Goal: Task Accomplishment & Management: Complete application form

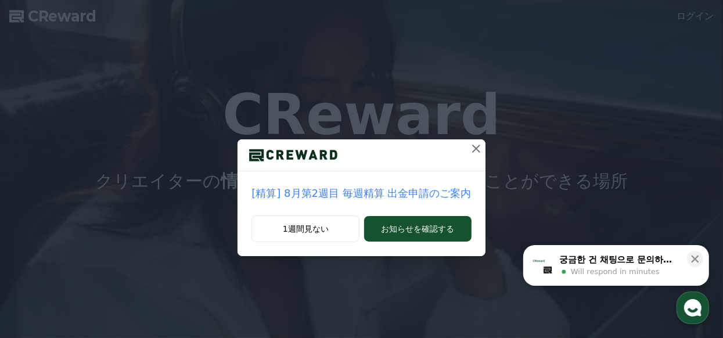
click at [474, 153] on icon at bounding box center [476, 149] width 14 height 14
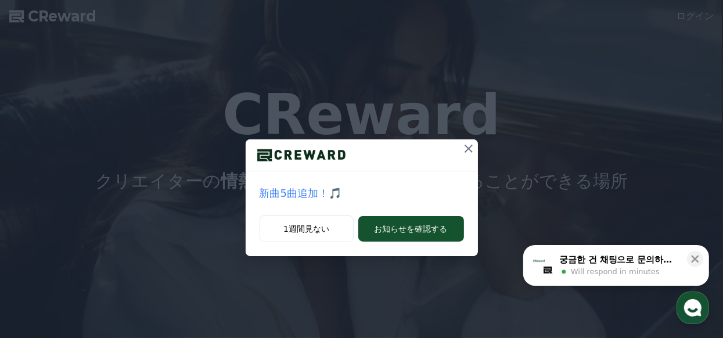
click at [468, 149] on icon at bounding box center [469, 149] width 8 height 8
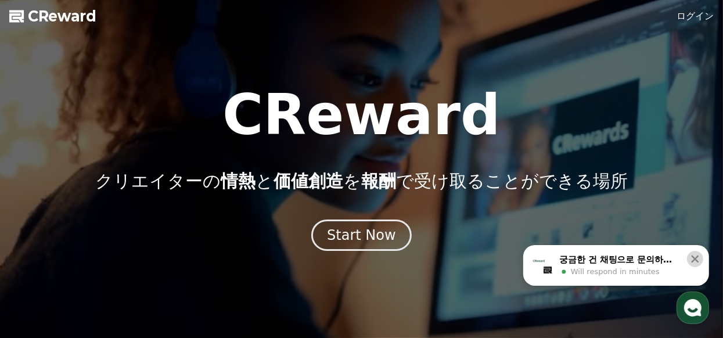
click at [696, 259] on icon at bounding box center [696, 260] width 8 height 8
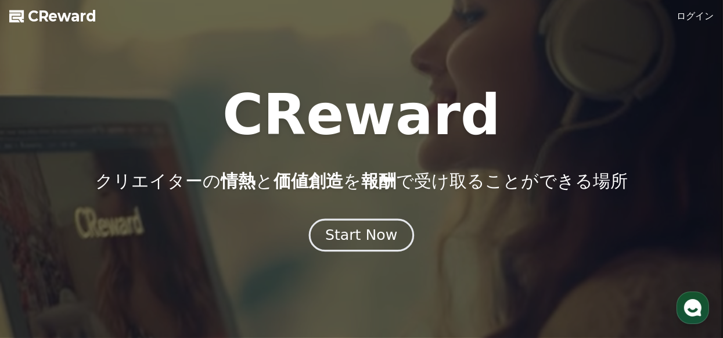
click at [376, 231] on div "Start Now" at bounding box center [361, 235] width 72 height 20
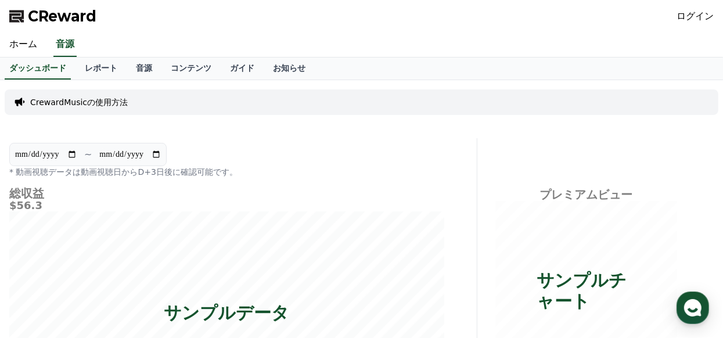
click at [686, 13] on link "ログイン" at bounding box center [695, 16] width 37 height 14
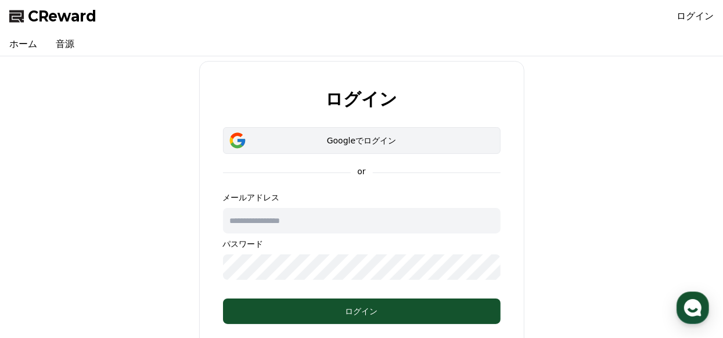
click at [370, 139] on div "Googleでログイン" at bounding box center [362, 141] width 244 height 12
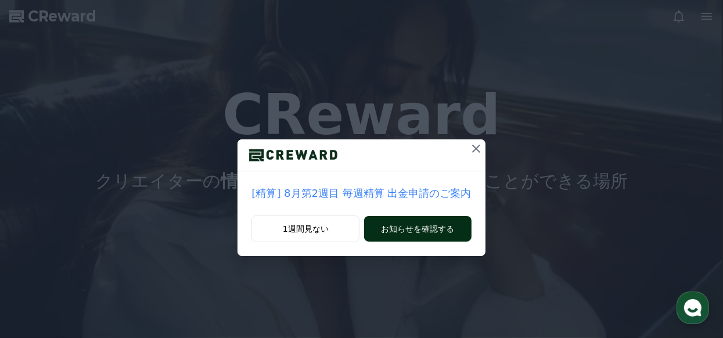
click at [411, 229] on button "お知らせを確認する" at bounding box center [417, 229] width 107 height 26
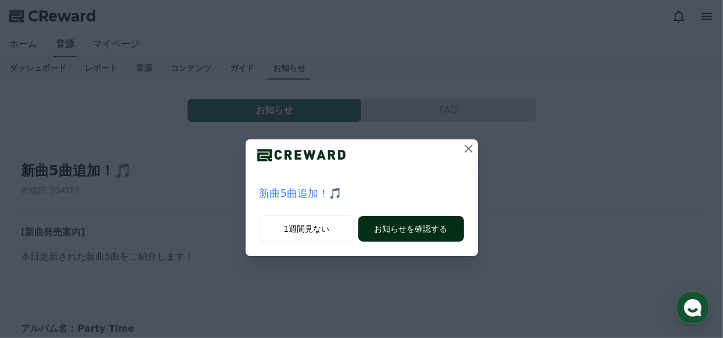
click at [422, 232] on button "お知らせを確認する" at bounding box center [411, 229] width 106 height 26
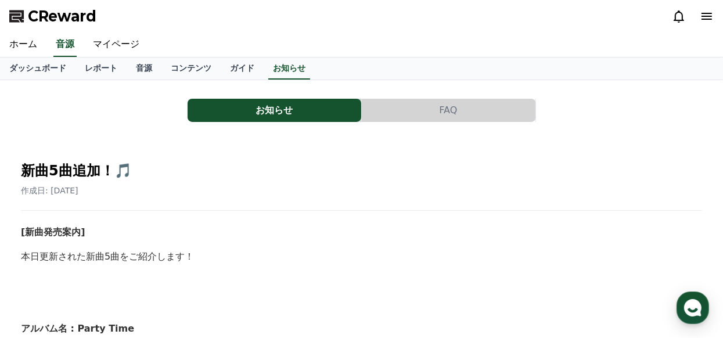
click at [261, 189] on div "作成日: 2025-08-14" at bounding box center [361, 191] width 681 height 12
click at [110, 45] on link "マイページ" at bounding box center [116, 45] width 65 height 24
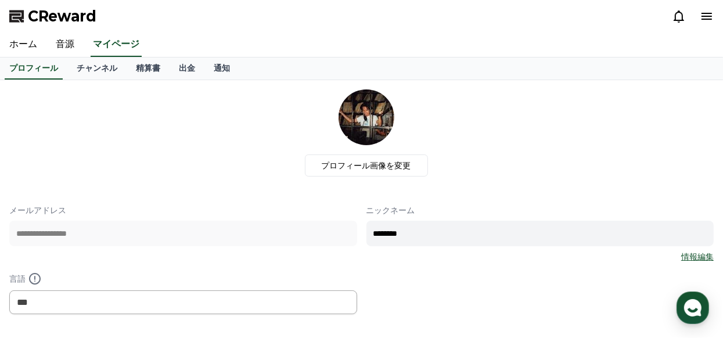
click at [499, 280] on div "**********" at bounding box center [361, 259] width 704 height 110
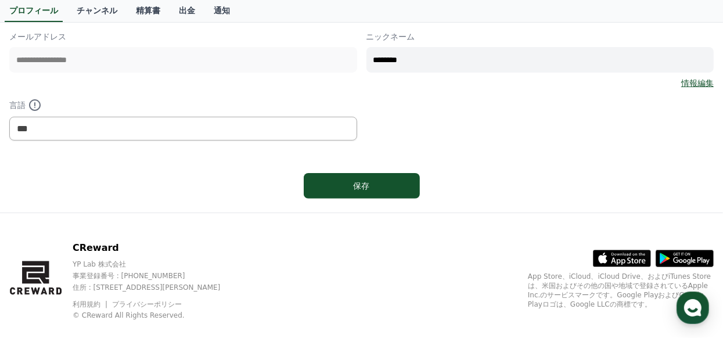
scroll to position [191, 0]
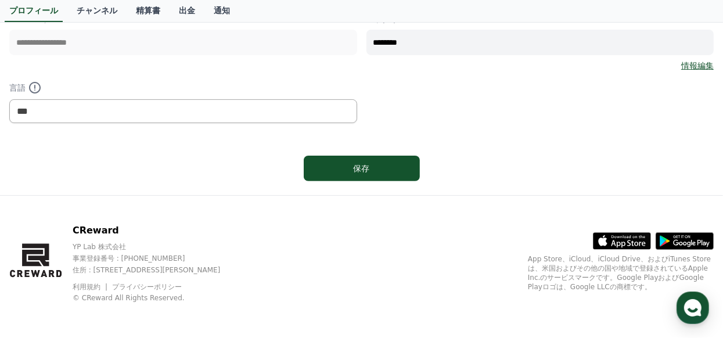
click at [358, 181] on div "保存" at bounding box center [361, 168] width 704 height 35
click at [364, 172] on button "保存" at bounding box center [362, 169] width 116 height 26
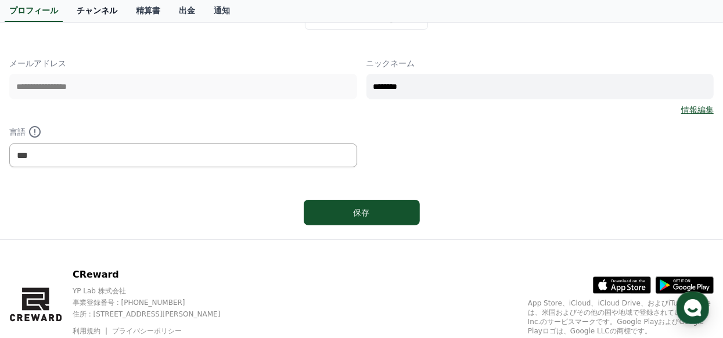
click at [115, 13] on link "チャンネル" at bounding box center [96, 11] width 59 height 22
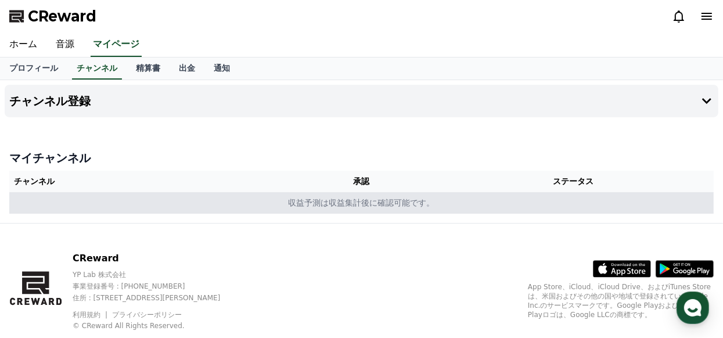
click at [357, 204] on td "収益予測は収益集計後に確認可能です。" at bounding box center [361, 202] width 704 height 21
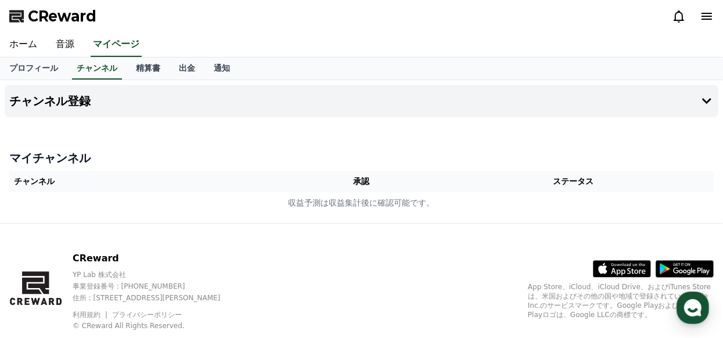
click at [62, 151] on h4 "マイチャンネル" at bounding box center [361, 158] width 704 height 16
click at [707, 96] on icon at bounding box center [707, 101] width 14 height 14
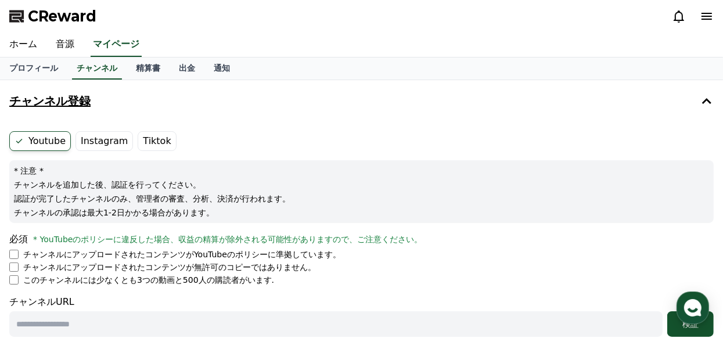
click at [12, 259] on li "チャンネルにアップロードされたコンテンツがYouTubeのポリシーに準拠しています。" at bounding box center [361, 255] width 704 height 12
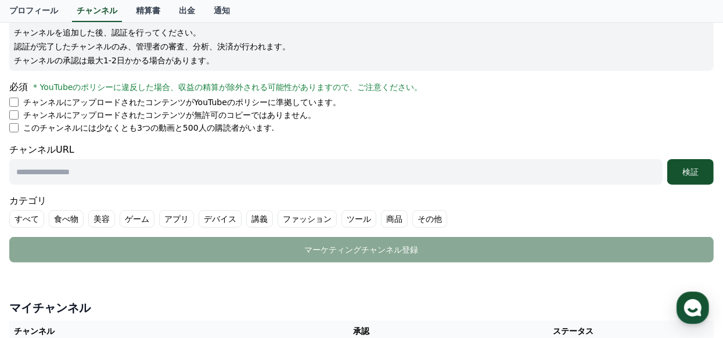
scroll to position [156, 0]
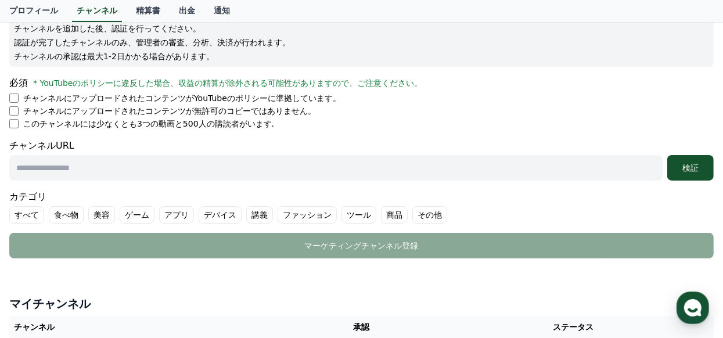
click at [224, 175] on input "text" at bounding box center [335, 168] width 653 height 26
paste input "**********"
type input "**********"
click at [679, 171] on div "検証" at bounding box center [690, 168] width 37 height 12
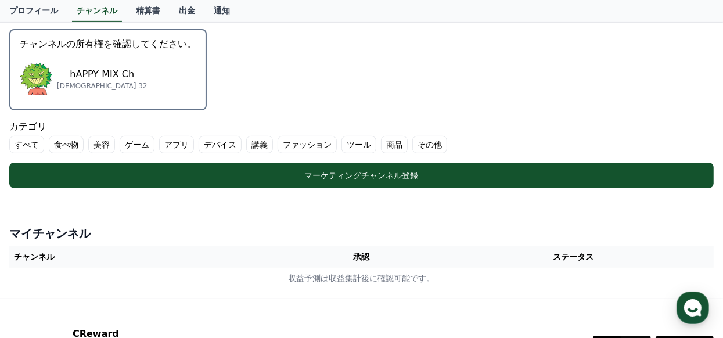
scroll to position [299, 0]
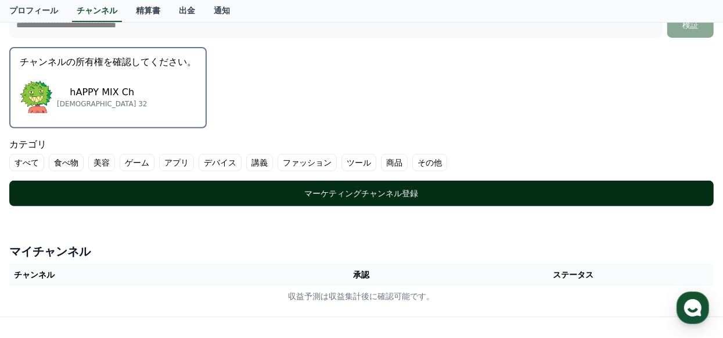
click at [404, 191] on div "マーケティングチャンネル登録" at bounding box center [362, 194] width 658 height 12
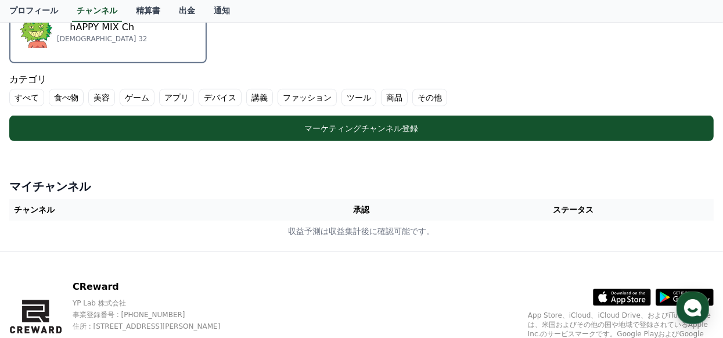
scroll to position [365, 0]
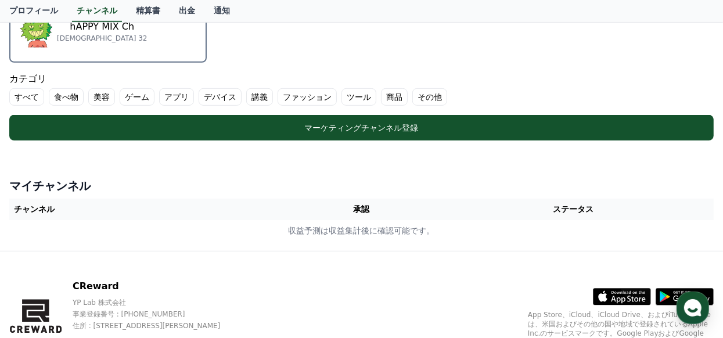
click at [432, 95] on label "その他" at bounding box center [429, 96] width 35 height 17
click at [432, 95] on label "その他" at bounding box center [436, 96] width 49 height 17
click at [431, 92] on label "その他" at bounding box center [429, 96] width 35 height 17
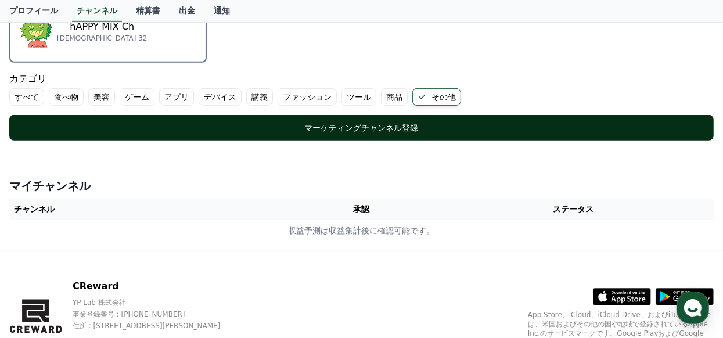
click at [389, 136] on button "マーケティングチャンネル登録" at bounding box center [361, 128] width 704 height 26
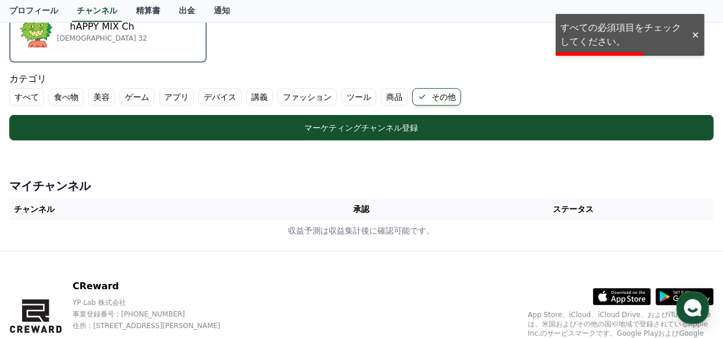
click at [42, 96] on label "すべて" at bounding box center [26, 96] width 35 height 17
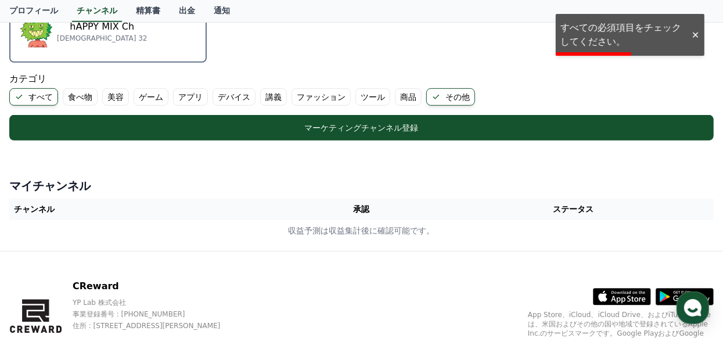
click at [54, 95] on label "すべて" at bounding box center [33, 96] width 49 height 17
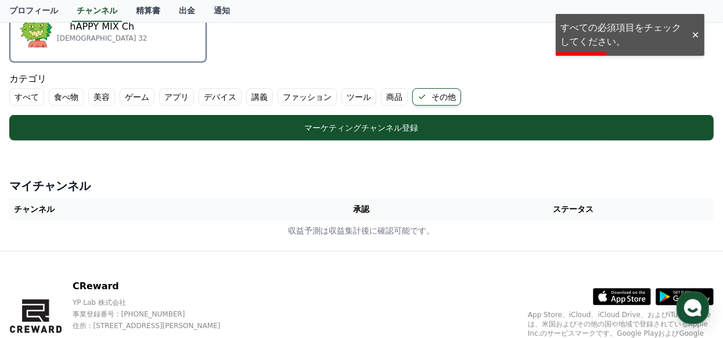
click at [16, 92] on label "すべて" at bounding box center [26, 96] width 35 height 17
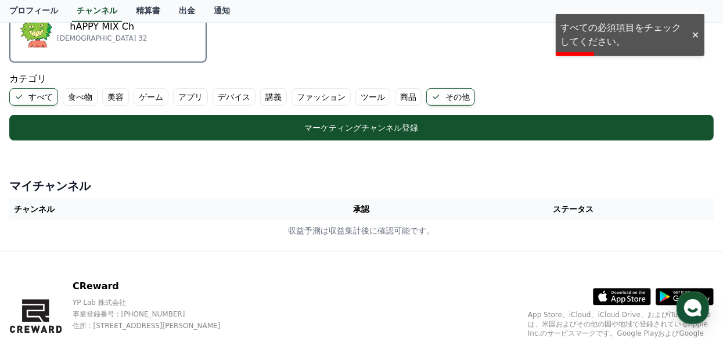
click at [77, 94] on label "食べ物" at bounding box center [80, 96] width 35 height 17
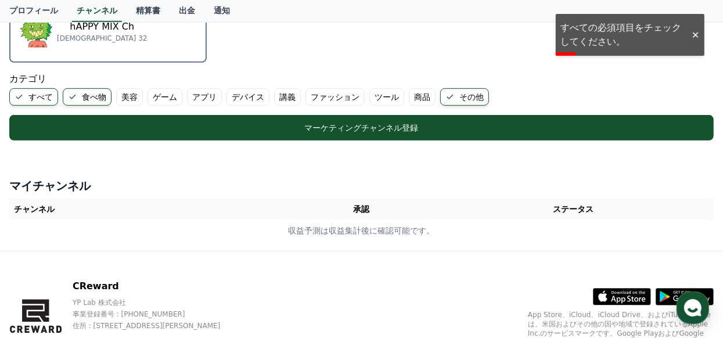
drag, startPoint x: 120, startPoint y: 94, endPoint x: 158, endPoint y: 100, distance: 38.2
click at [120, 94] on label "美容" at bounding box center [129, 96] width 27 height 17
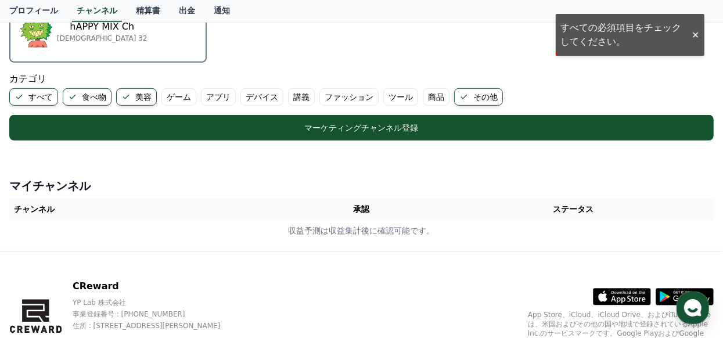
drag, startPoint x: 177, startPoint y: 96, endPoint x: 209, endPoint y: 99, distance: 32.0
click at [178, 96] on label "ゲーム" at bounding box center [178, 96] width 35 height 17
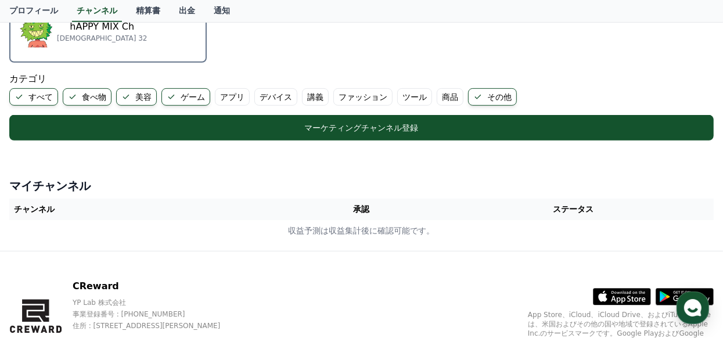
click at [224, 94] on label "アプリ" at bounding box center [232, 96] width 35 height 17
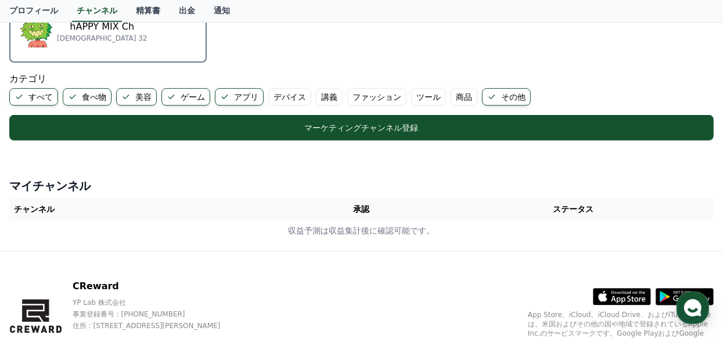
click at [283, 93] on label "デバイス" at bounding box center [289, 96] width 43 height 17
click at [343, 91] on label "講義" at bounding box center [343, 96] width 27 height 17
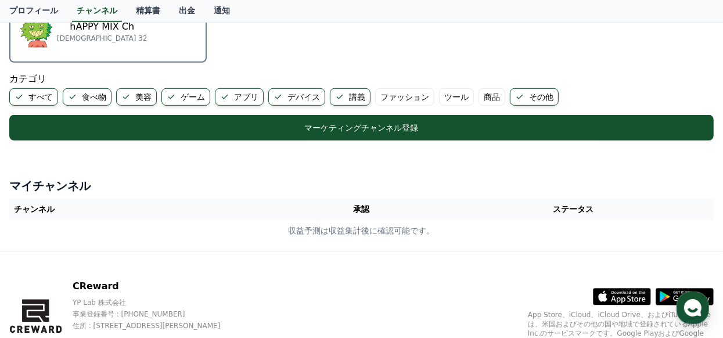
click at [387, 90] on label "ファッション" at bounding box center [404, 96] width 59 height 17
click at [479, 89] on label "ツール" at bounding box center [470, 96] width 35 height 17
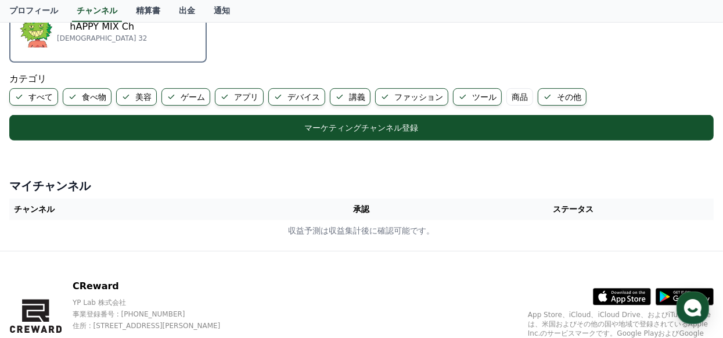
click at [521, 91] on label "商品" at bounding box center [519, 96] width 27 height 17
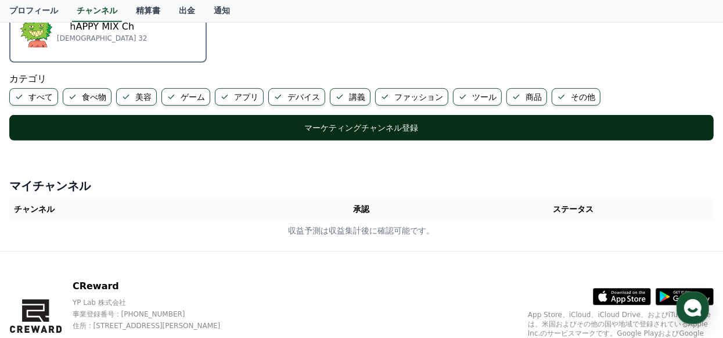
click at [462, 117] on button "マーケティングチャンネル登録" at bounding box center [361, 128] width 704 height 26
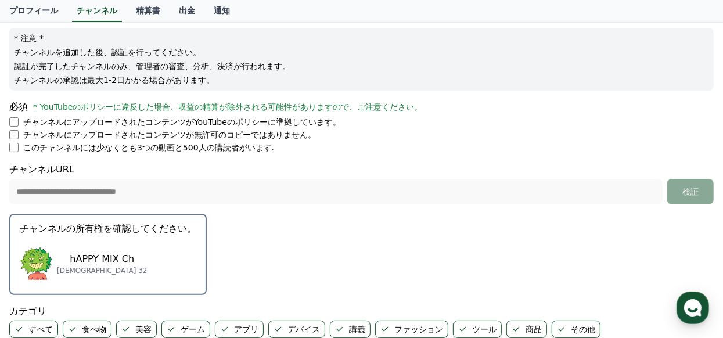
scroll to position [0, 0]
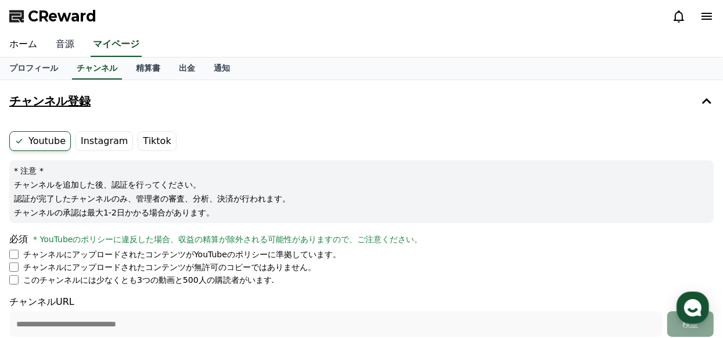
click at [68, 40] on link "音源" at bounding box center [64, 45] width 37 height 24
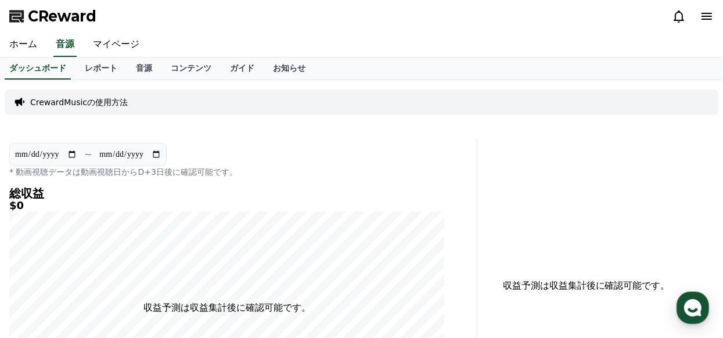
click at [163, 102] on div "CrewardMusicの使用方法" at bounding box center [362, 102] width 714 height 26
click at [84, 104] on p "CrewardMusicの使用方法" at bounding box center [79, 102] width 98 height 12
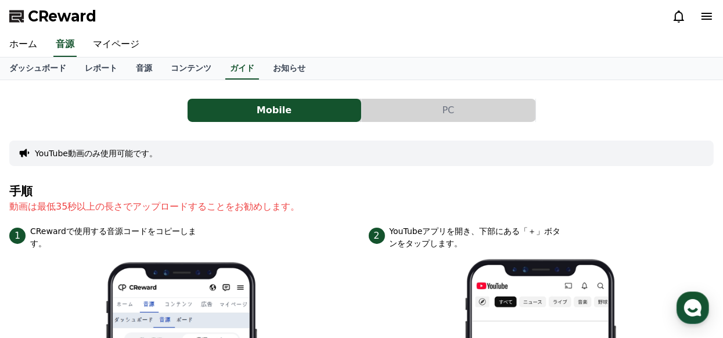
click at [445, 107] on button "PC" at bounding box center [449, 110] width 174 height 23
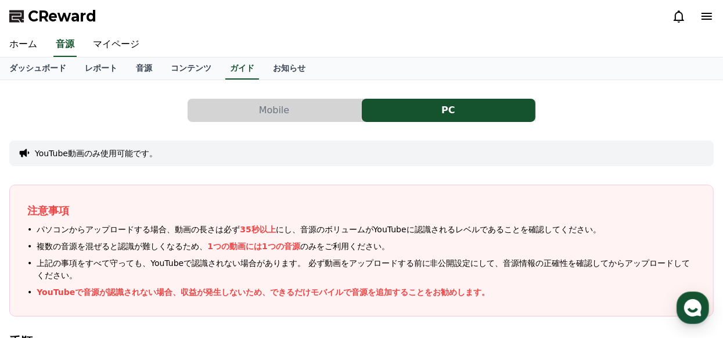
click at [143, 64] on link "音源" at bounding box center [144, 68] width 35 height 22
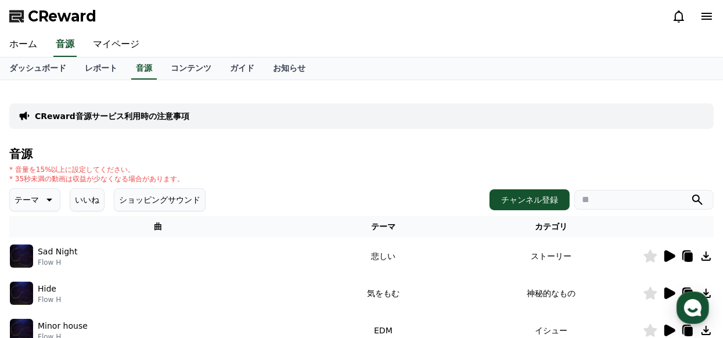
click at [271, 172] on div "* 音量を15%以上に設定してください。 * 35秒未満の動画は収益が少なくなる場合があります。" at bounding box center [361, 174] width 704 height 19
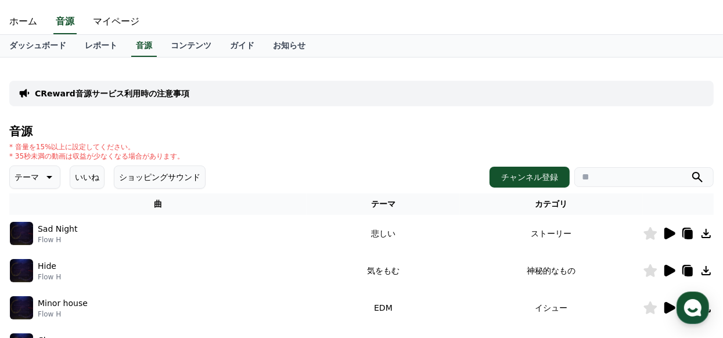
click at [425, 154] on div "* 音量を15%以上に設定してください。 * 35秒未満の動画は収益が少なくなる場合があります。" at bounding box center [361, 151] width 704 height 19
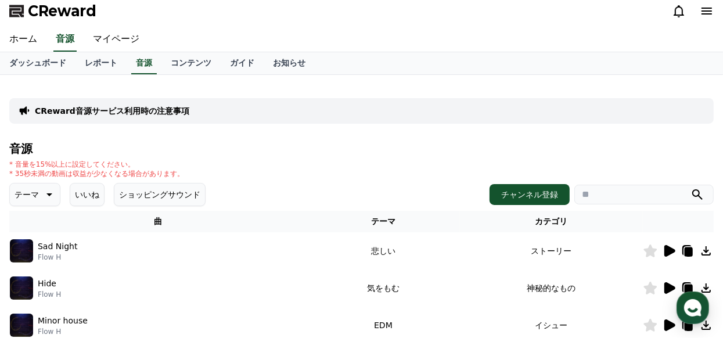
scroll to position [0, 0]
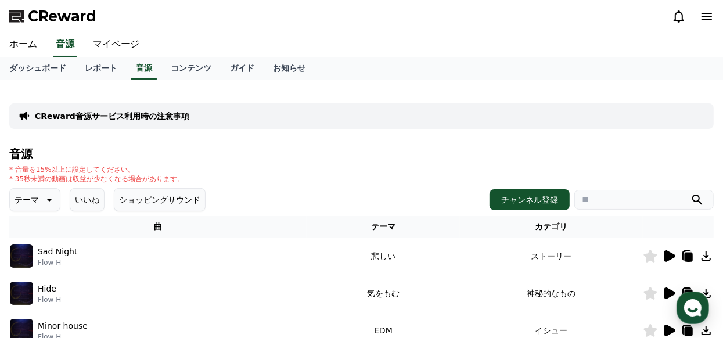
click at [16, 258] on img at bounding box center [21, 255] width 23 height 23
click at [109, 263] on div "Sad Night Flow H" at bounding box center [158, 255] width 296 height 23
click at [382, 259] on td "悲しい" at bounding box center [383, 256] width 153 height 37
click at [672, 256] on icon at bounding box center [669, 256] width 11 height 12
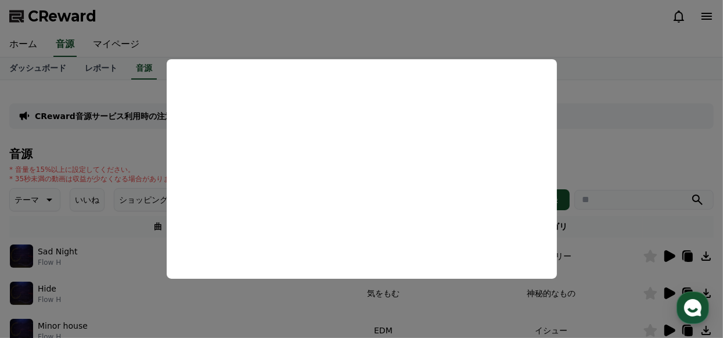
click at [645, 163] on button "close modal" at bounding box center [361, 169] width 723 height 338
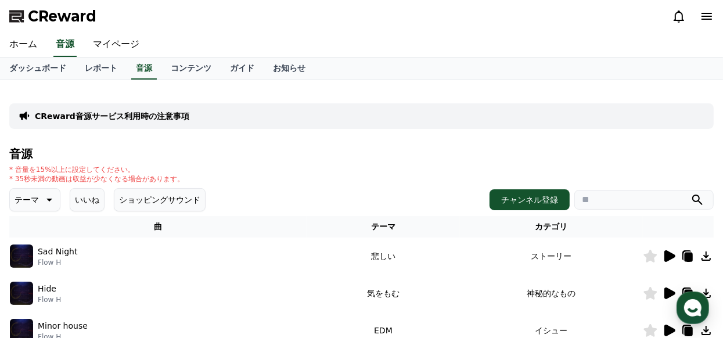
click at [40, 66] on link "ダッシュボード" at bounding box center [37, 68] width 75 height 22
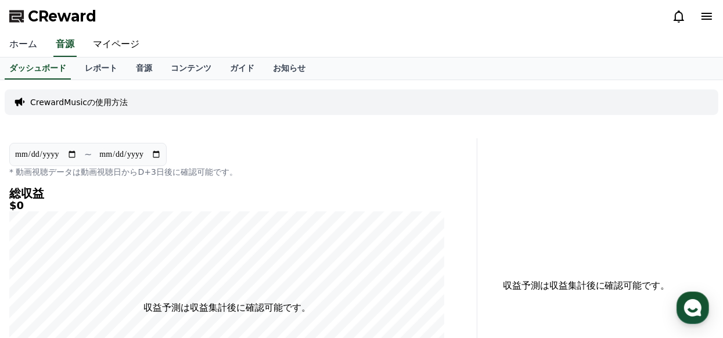
click at [0, 51] on link "ホーム" at bounding box center [23, 45] width 46 height 24
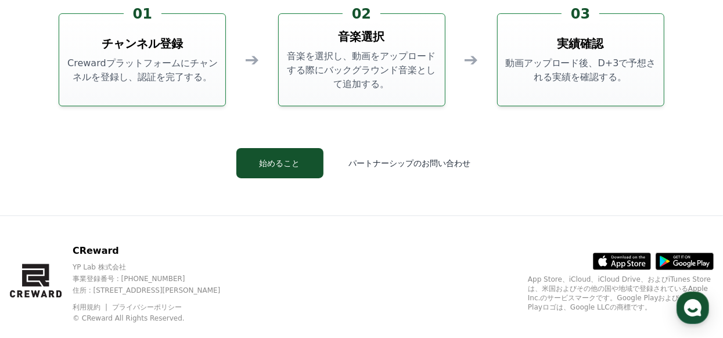
scroll to position [3123, 0]
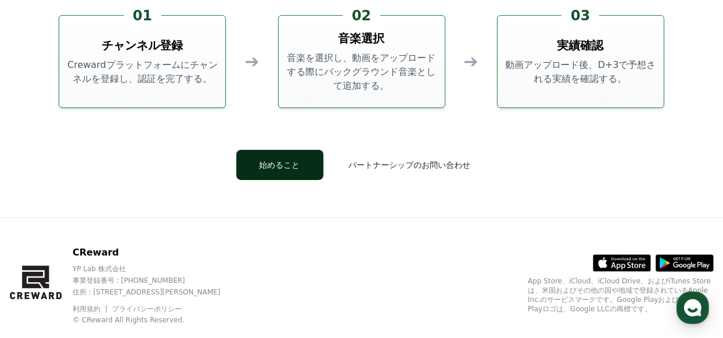
click at [257, 166] on button "始めること" at bounding box center [279, 165] width 87 height 30
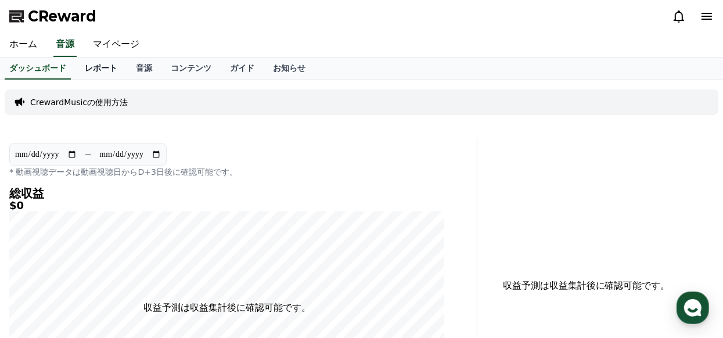
click at [104, 69] on link "レポート" at bounding box center [100, 68] width 51 height 22
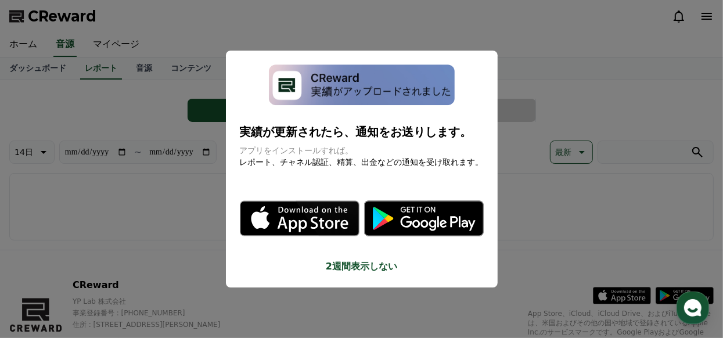
click at [360, 266] on button "2週間表示しない" at bounding box center [362, 267] width 244 height 14
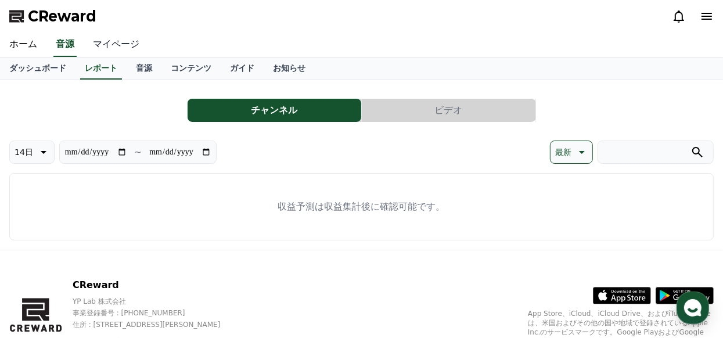
click at [123, 41] on link "マイページ" at bounding box center [116, 45] width 65 height 24
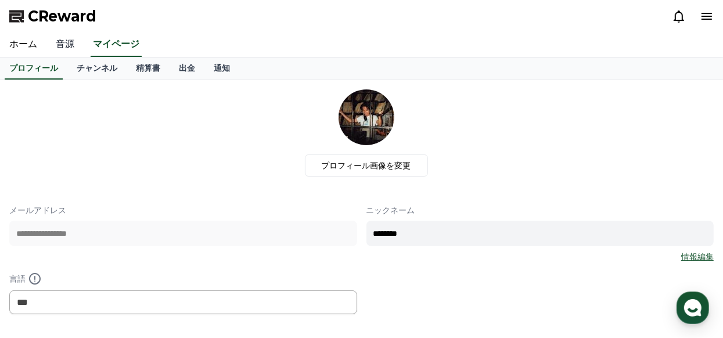
click at [64, 42] on link "音源" at bounding box center [64, 45] width 37 height 24
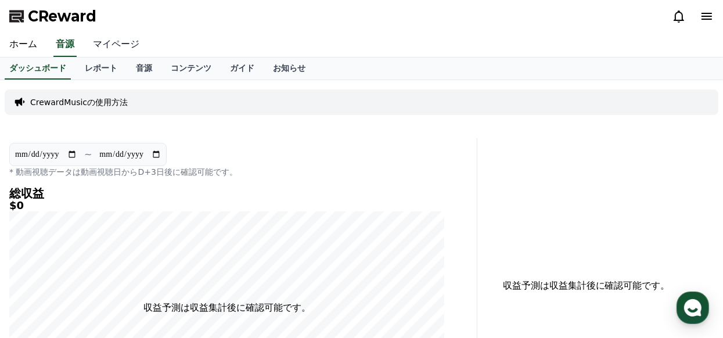
click at [114, 45] on link "マイページ" at bounding box center [116, 45] width 65 height 24
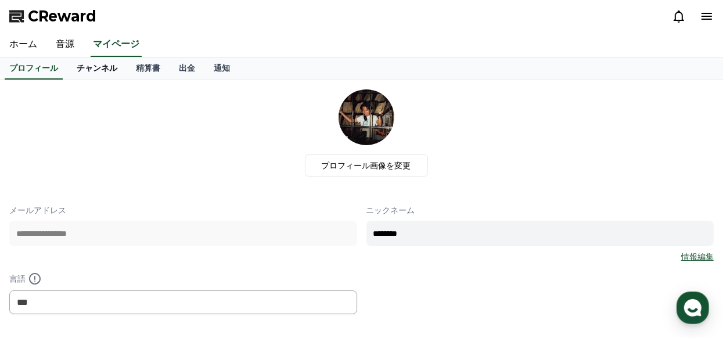
click at [101, 69] on link "チャンネル" at bounding box center [96, 68] width 59 height 22
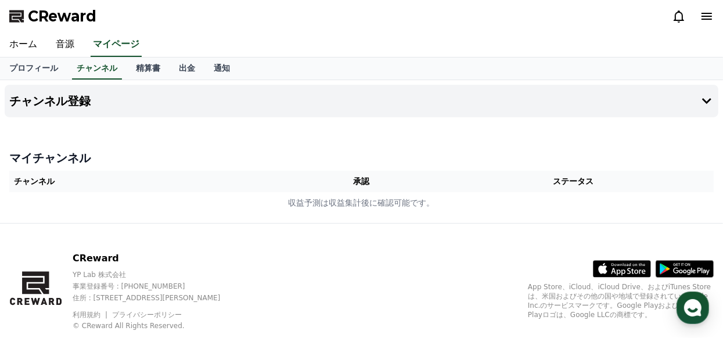
click at [384, 268] on div "CReward YP Lab 株式会社 事業登録番号 : [PHONE_NUMBER] 住所 : [STREET_ADDRESS][PERSON_NAME] …" at bounding box center [361, 296] width 723 height 144
click at [78, 100] on h4 "チャンネル登録" at bounding box center [49, 101] width 81 height 13
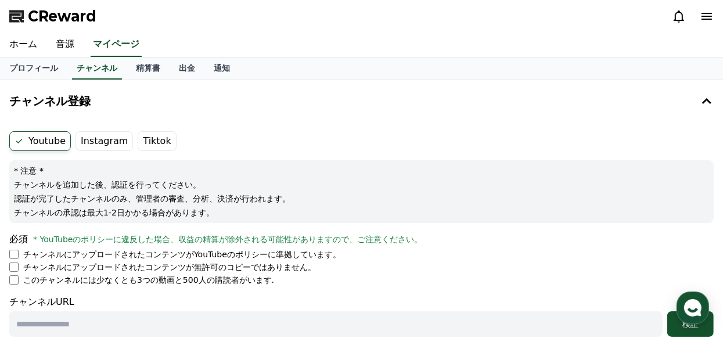
click at [501, 234] on div "必須 * YouTubeのポリシーに違反した場合、収益の精算が除外される可能性がありますので、ご注意ください。" at bounding box center [361, 239] width 704 height 14
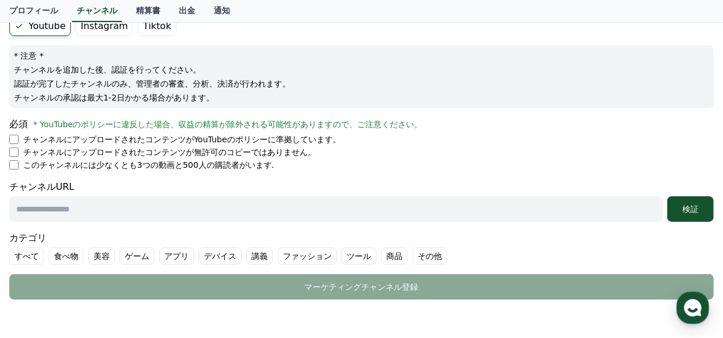
scroll to position [116, 0]
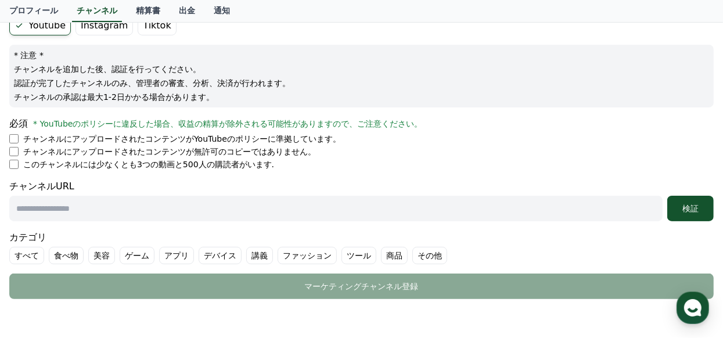
click at [502, 209] on input "text" at bounding box center [335, 209] width 653 height 26
paste input "**********"
type input "**********"
click at [441, 175] on form "**********" at bounding box center [361, 157] width 704 height 283
click at [684, 210] on div "検証" at bounding box center [690, 209] width 37 height 12
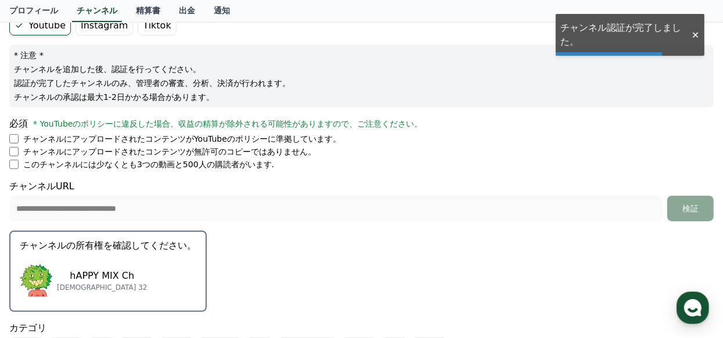
click at [603, 238] on form "**********" at bounding box center [361, 203] width 704 height 374
click at [593, 239] on form "**********" at bounding box center [361, 203] width 704 height 374
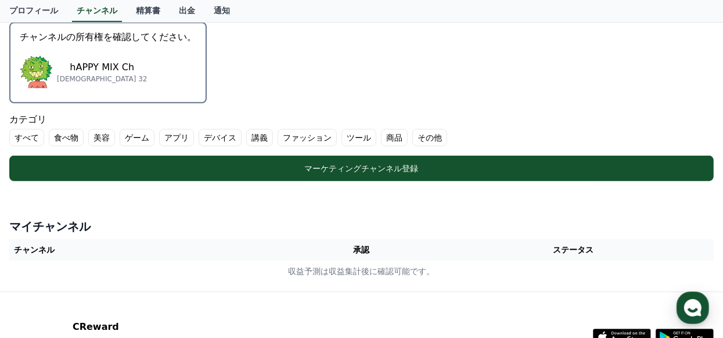
scroll to position [325, 0]
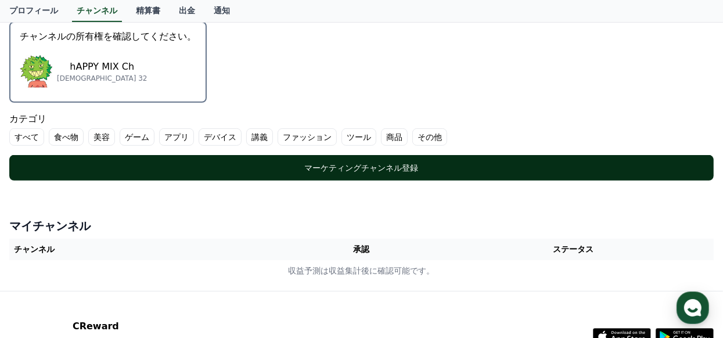
click at [383, 171] on div "マーケティングチャンネル登録" at bounding box center [362, 168] width 658 height 12
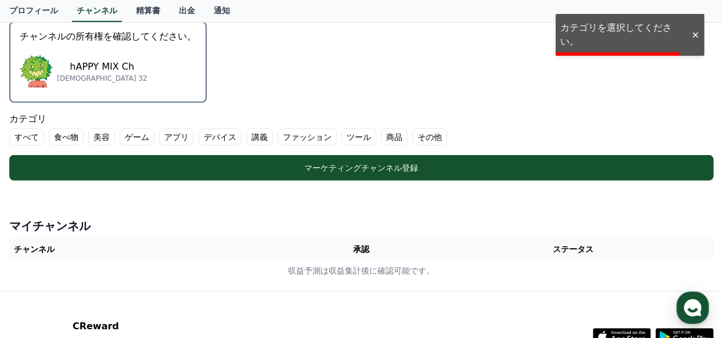
click at [420, 138] on label "その他" at bounding box center [429, 136] width 35 height 17
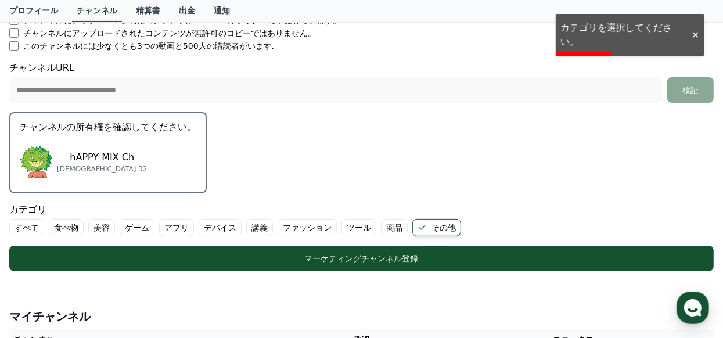
scroll to position [232, 0]
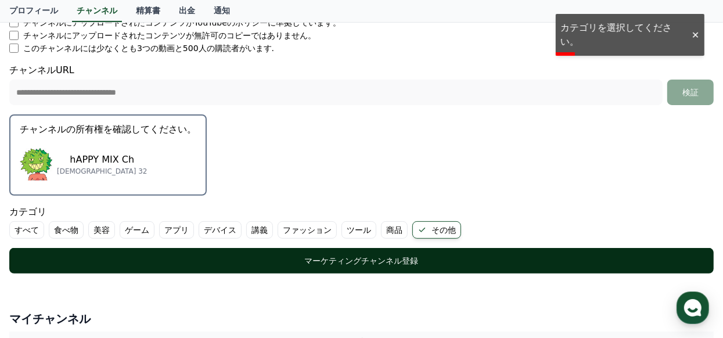
click at [362, 255] on div "マーケティングチャンネル登録" at bounding box center [362, 261] width 658 height 12
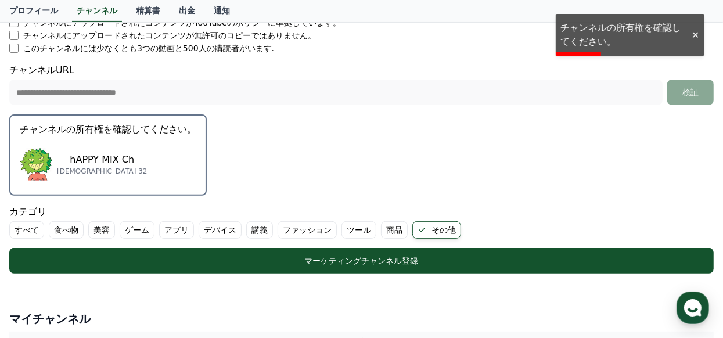
click at [128, 161] on div "hAPPY MIX Ch サブスクライバー 32" at bounding box center [108, 164] width 177 height 46
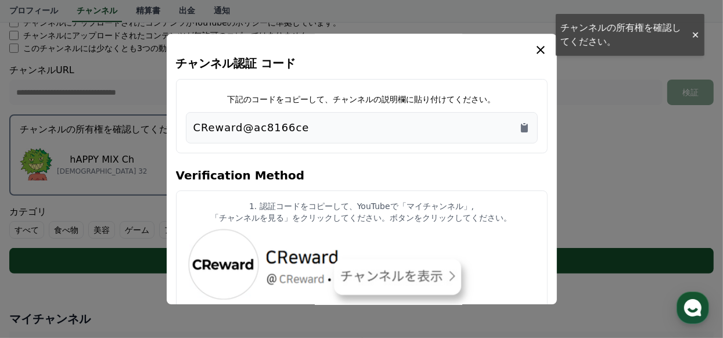
click at [527, 168] on h4 "Verification Method" at bounding box center [362, 174] width 372 height 33
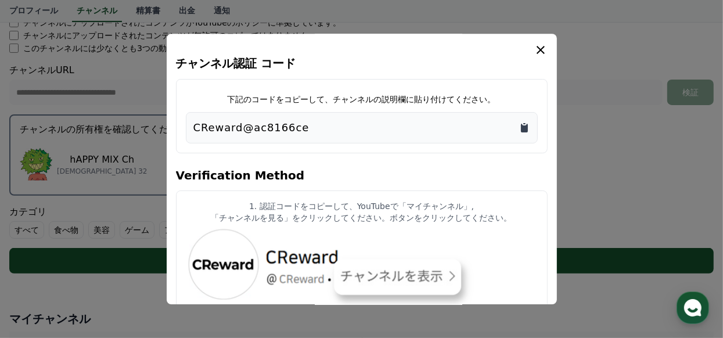
click at [523, 126] on icon "Copy to clipboard" at bounding box center [524, 128] width 7 height 9
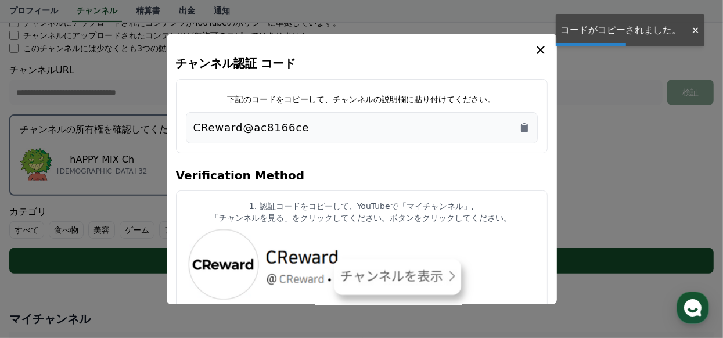
click at [486, 193] on article "1. 認証コードをコピーして、YouTubeで「マイチャンネル」, 「チャンネルを見る」をクリックしてください。ボタンをクリックしてください。" at bounding box center [362, 276] width 372 height 172
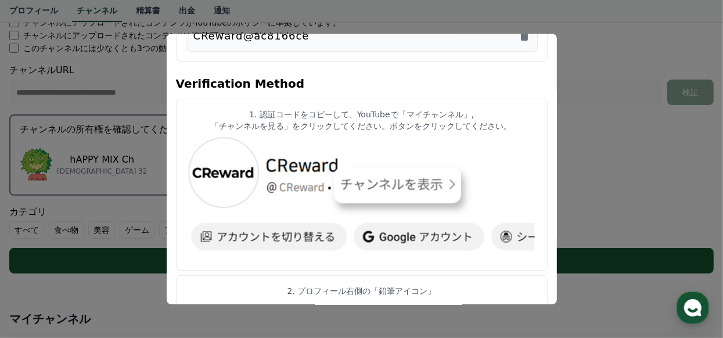
scroll to position [92, 0]
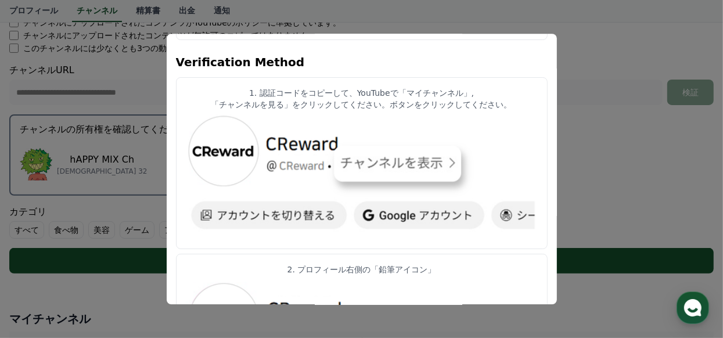
click at [495, 193] on img "modal" at bounding box center [362, 177] width 352 height 124
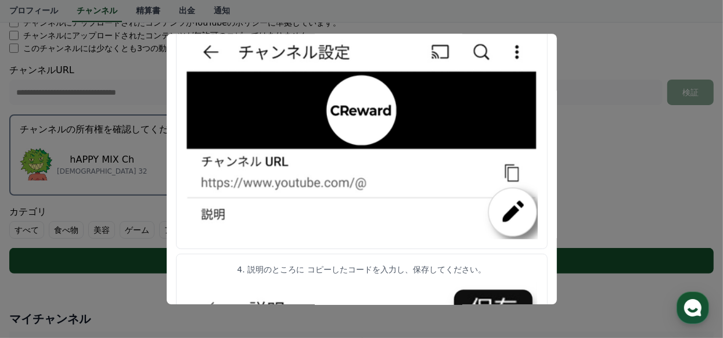
scroll to position [510, 0]
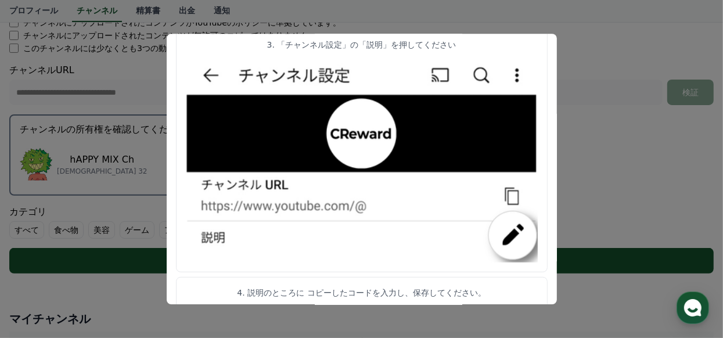
click at [425, 253] on img "modal" at bounding box center [362, 158] width 352 height 207
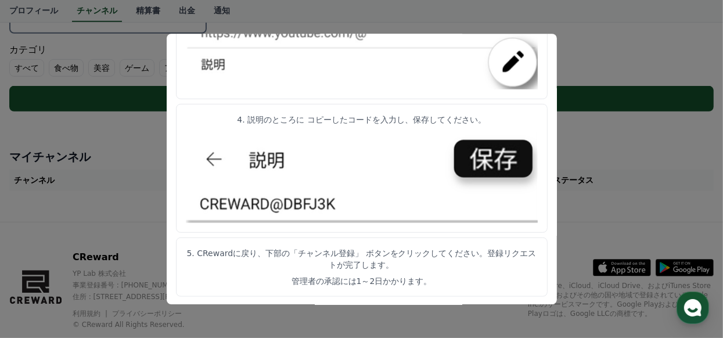
scroll to position [394, 0]
click at [580, 182] on button "close modal" at bounding box center [361, 169] width 723 height 338
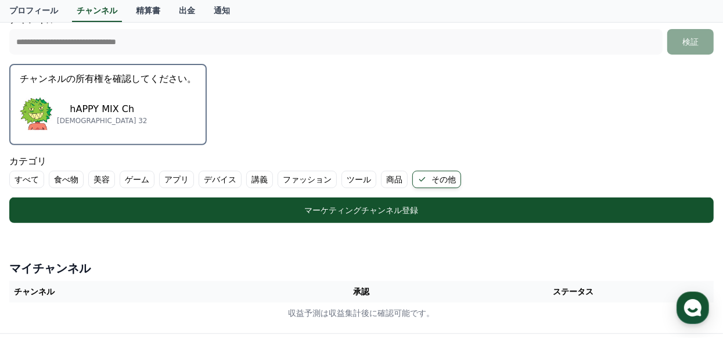
scroll to position [278, 0]
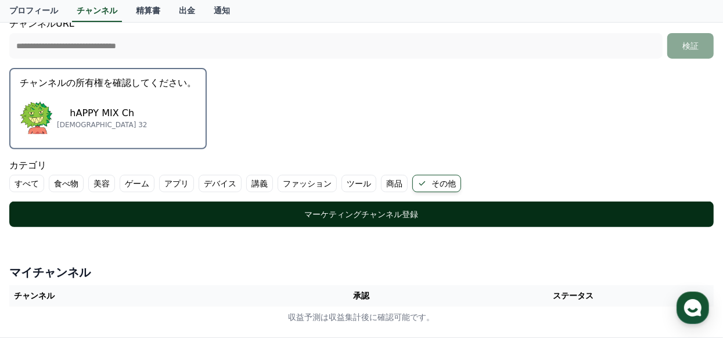
click at [383, 204] on button "マーケティングチャンネル登録" at bounding box center [361, 215] width 704 height 26
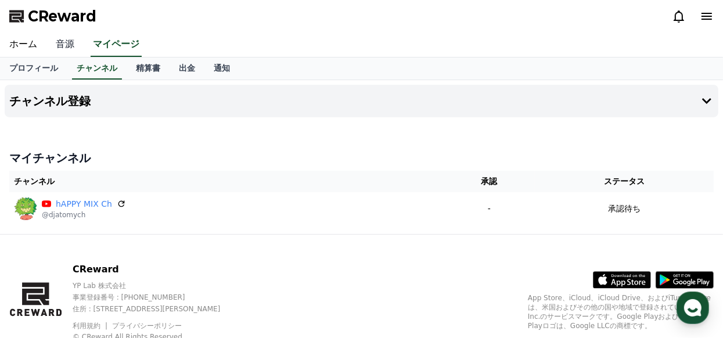
click at [64, 44] on link "音源" at bounding box center [64, 45] width 37 height 24
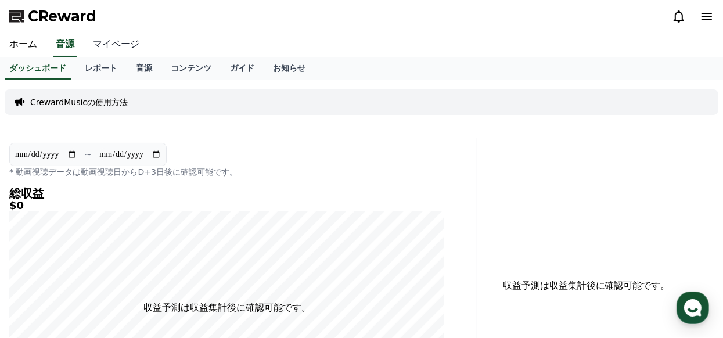
click at [114, 44] on link "マイページ" at bounding box center [116, 45] width 65 height 24
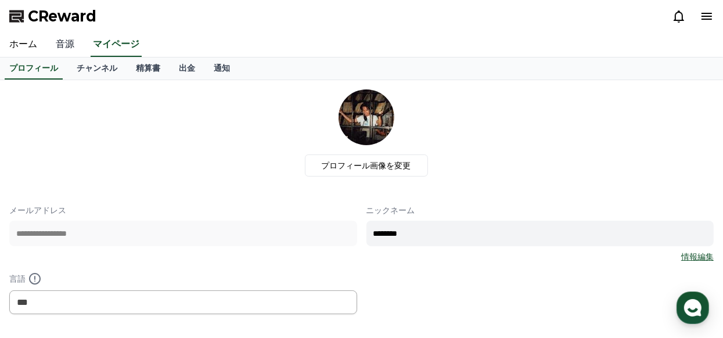
click at [62, 42] on link "音源" at bounding box center [64, 45] width 37 height 24
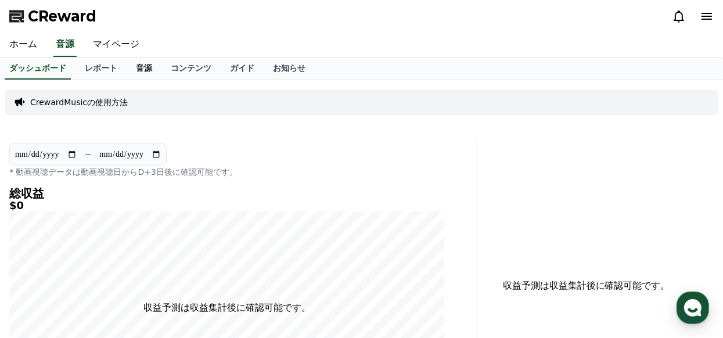
click at [145, 69] on link "音源" at bounding box center [144, 68] width 35 height 22
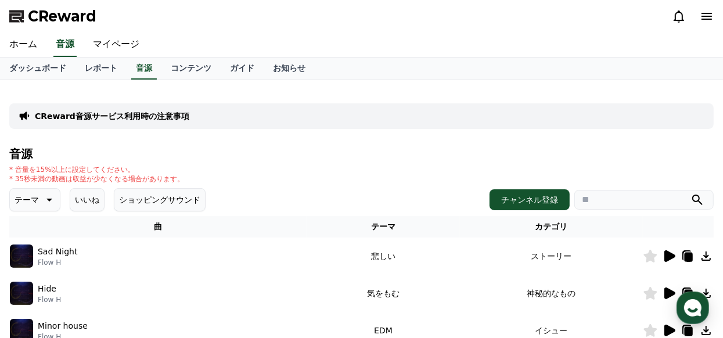
click at [399, 175] on div "* 音量を15%以上に設定してください。 * 35秒未満の動画は収益が少なくなる場合があります。" at bounding box center [361, 174] width 704 height 19
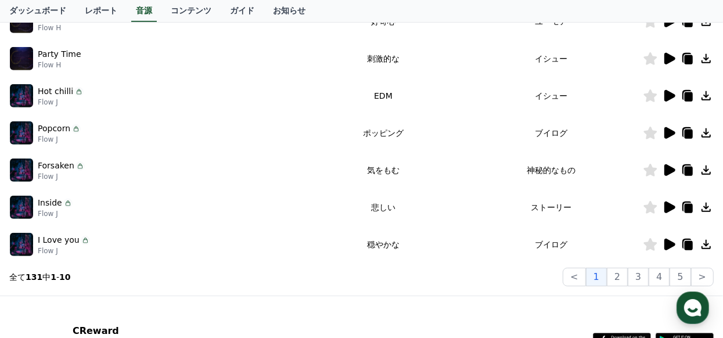
scroll to position [348, 0]
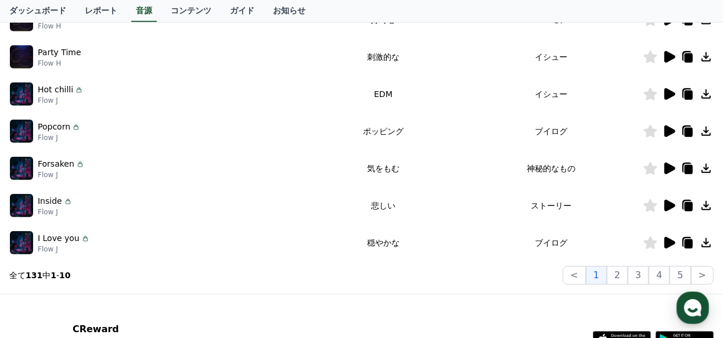
click at [25, 237] on img at bounding box center [21, 242] width 23 height 23
click at [668, 241] on icon at bounding box center [669, 243] width 11 height 12
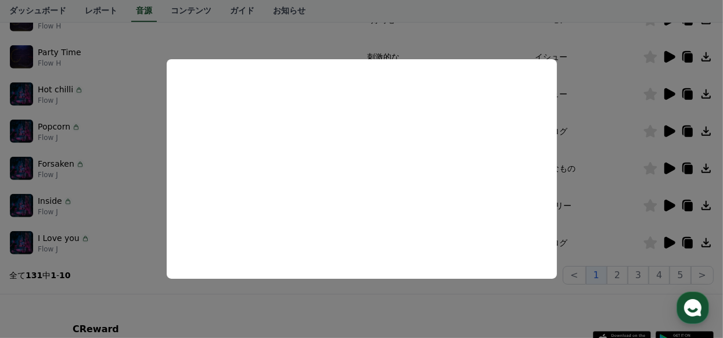
click at [591, 166] on button "close modal" at bounding box center [361, 169] width 723 height 338
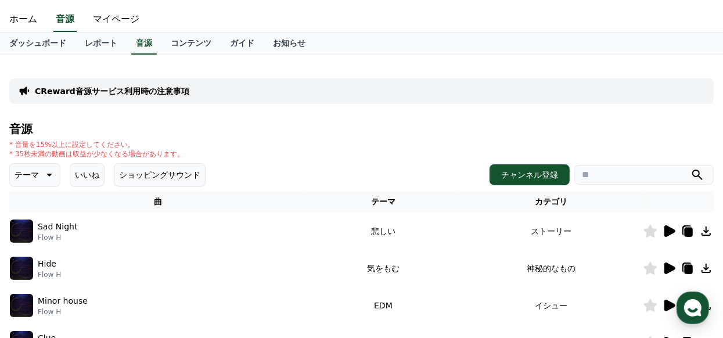
scroll to position [23, 0]
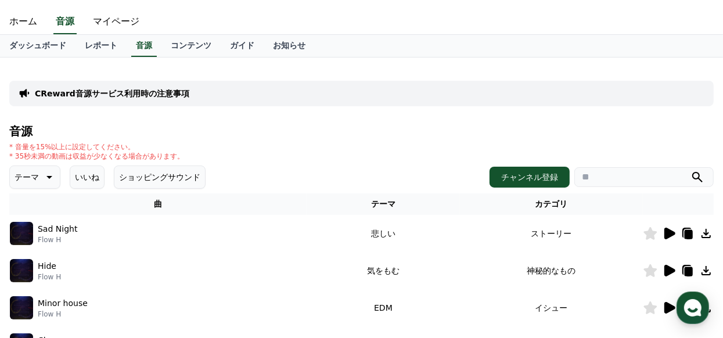
click at [401, 150] on div "* 音量を15%以上に設定してください。 * 35秒未満の動画は収益が少なくなる場合があります。" at bounding box center [361, 151] width 704 height 19
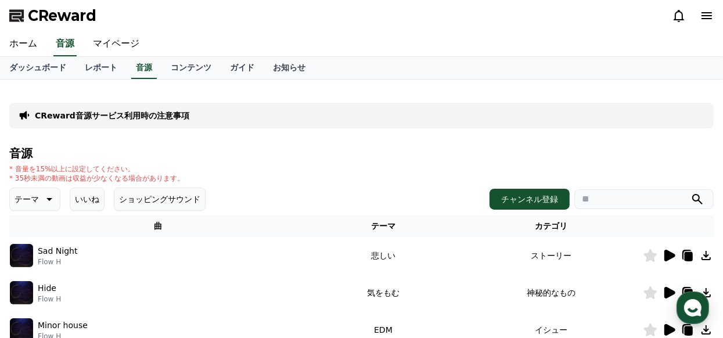
scroll to position [0, 0]
click at [199, 63] on link "コンテンツ" at bounding box center [190, 68] width 59 height 22
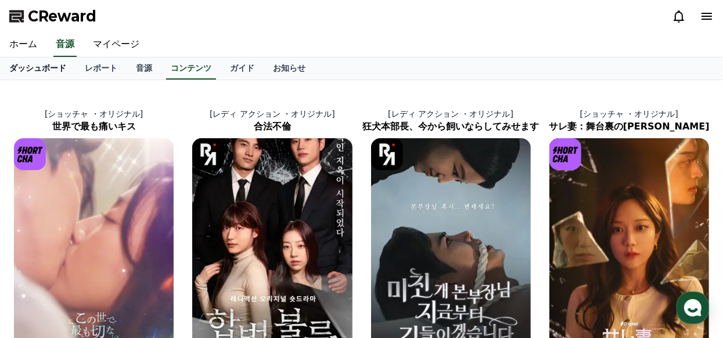
click at [41, 67] on link "ダッシュボード" at bounding box center [37, 68] width 75 height 22
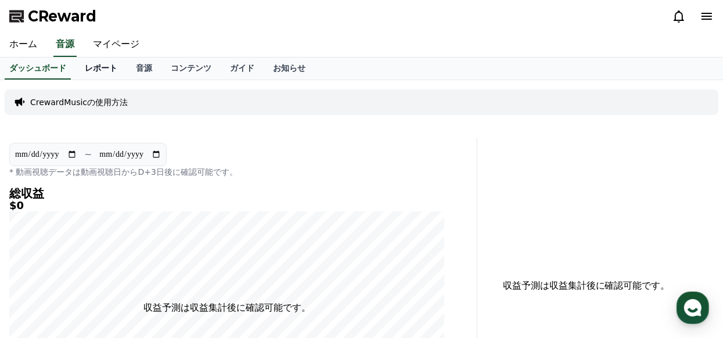
click at [99, 69] on link "レポート" at bounding box center [100, 68] width 51 height 22
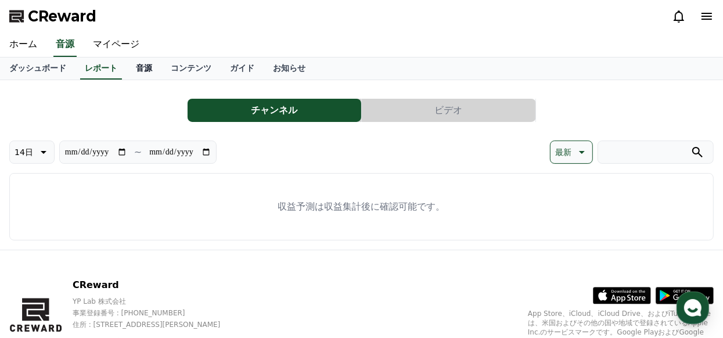
click at [138, 66] on link "音源" at bounding box center [144, 68] width 35 height 22
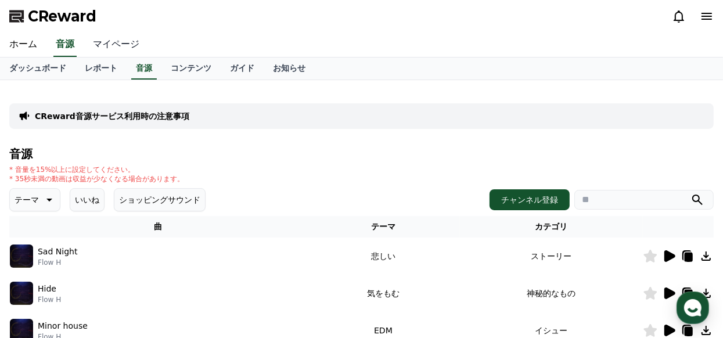
click at [100, 43] on link "マイページ" at bounding box center [116, 45] width 65 height 24
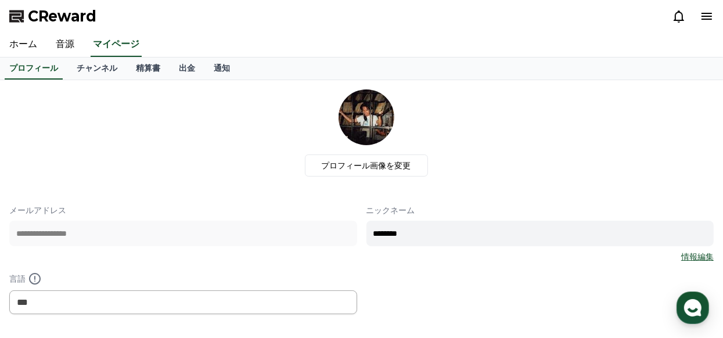
click at [562, 181] on div "**********" at bounding box center [361, 232] width 704 height 287
click at [99, 64] on link "チャンネル" at bounding box center [96, 68] width 59 height 22
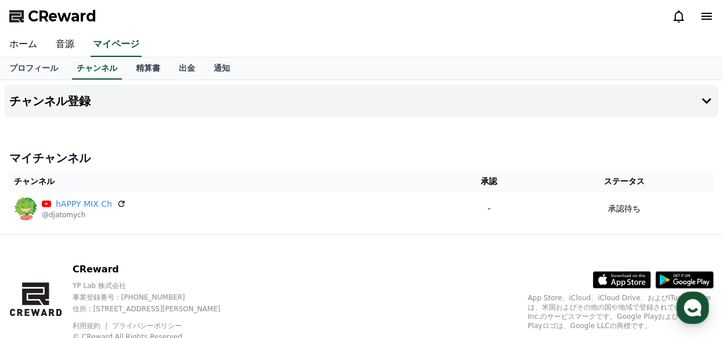
click at [525, 248] on div "CReward YP Lab 株式会社 事業登録番号 : [PHONE_NUMBER] 住所 : [STREET_ADDRESS][PERSON_NAME] …" at bounding box center [361, 307] width 723 height 144
